Goal: Task Accomplishment & Management: Use online tool/utility

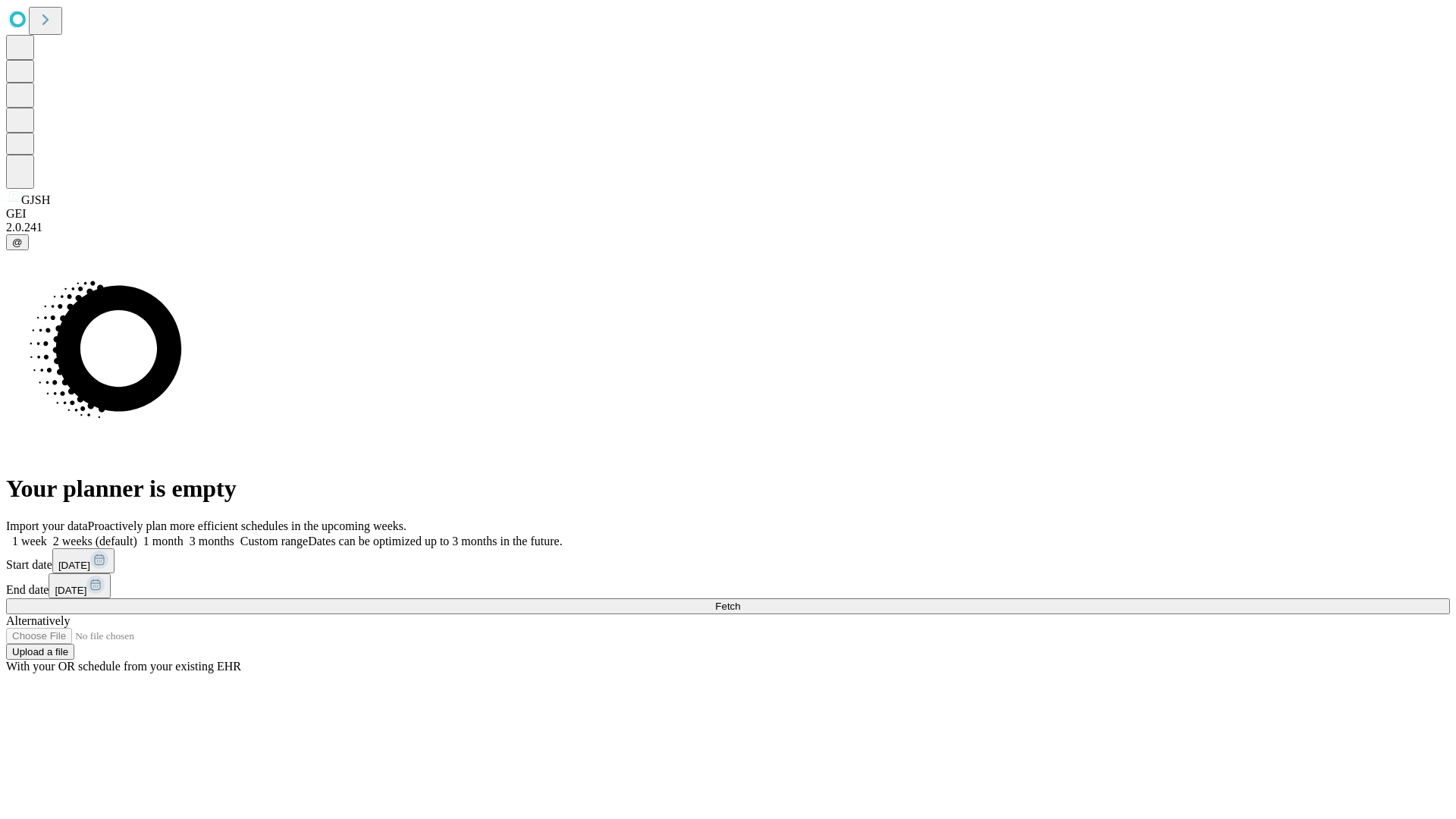
click at [740, 601] on span "Fetch" at bounding box center [727, 606] width 25 height 11
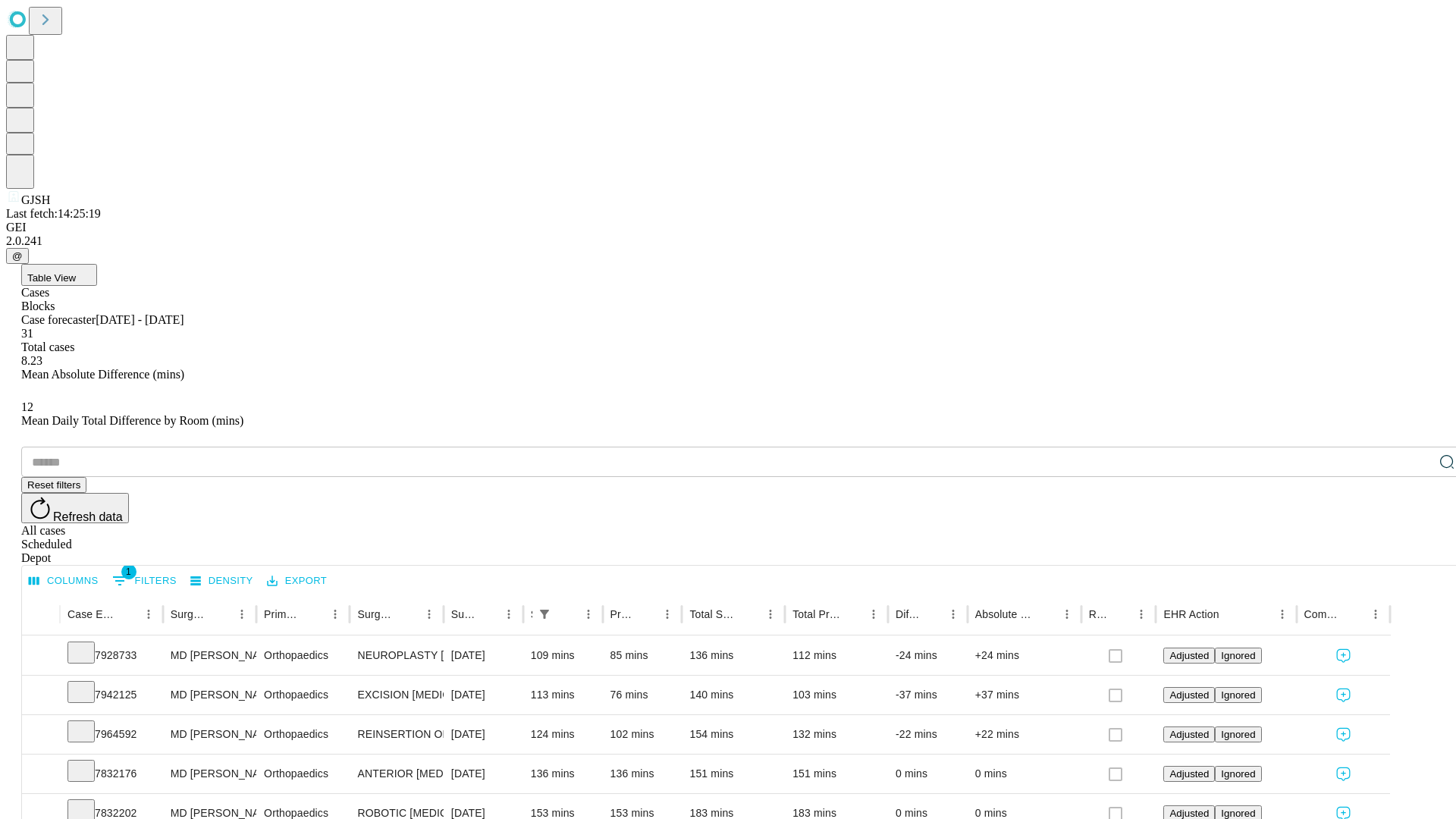
click at [1417, 552] on div "Depot" at bounding box center [743, 559] width 1445 height 14
